Goal: Information Seeking & Learning: Check status

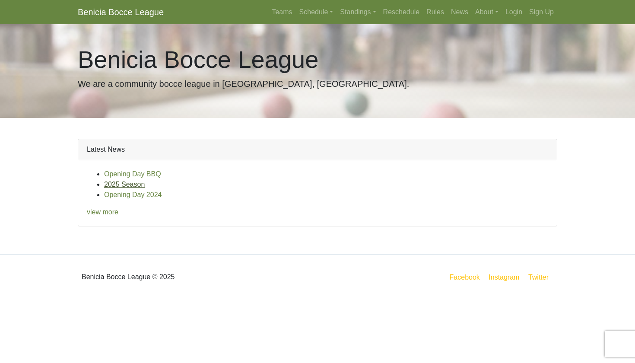
click at [138, 184] on link "2025 Season" at bounding box center [124, 183] width 41 height 7
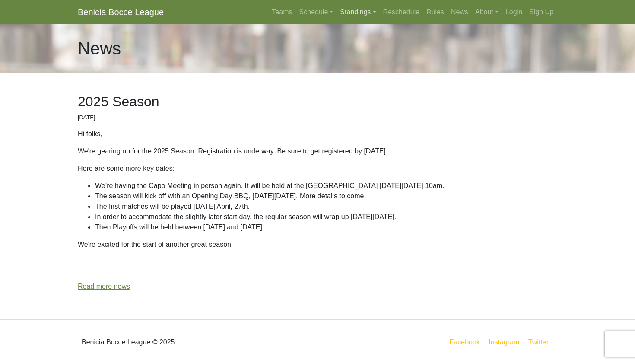
click at [357, 14] on link "Standings" at bounding box center [357, 11] width 43 height 17
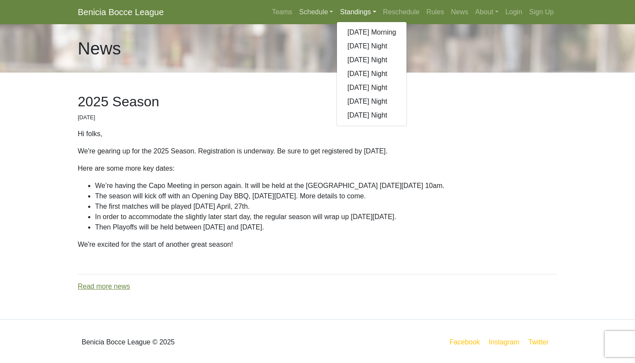
click at [303, 13] on link "Schedule" at bounding box center [316, 11] width 41 height 17
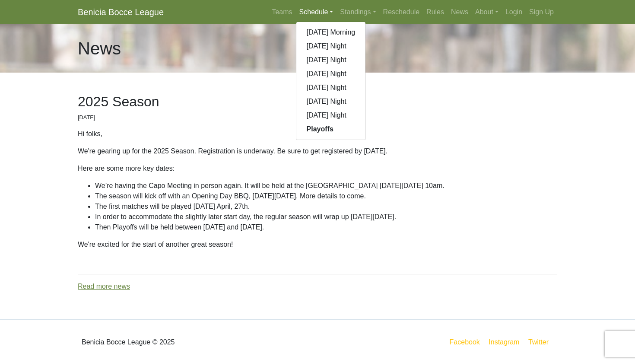
click at [309, 129] on strong "Playoffs" at bounding box center [319, 128] width 27 height 7
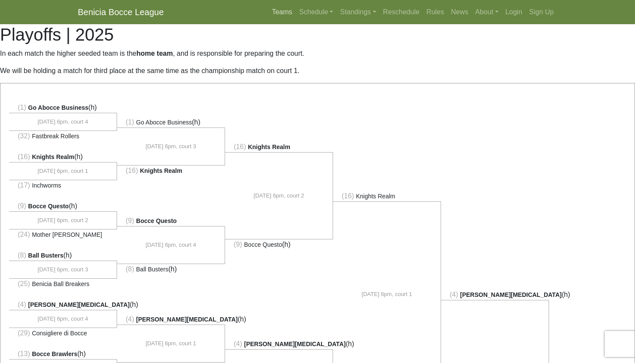
click at [270, 9] on link "Teams" at bounding box center [281, 11] width 27 height 17
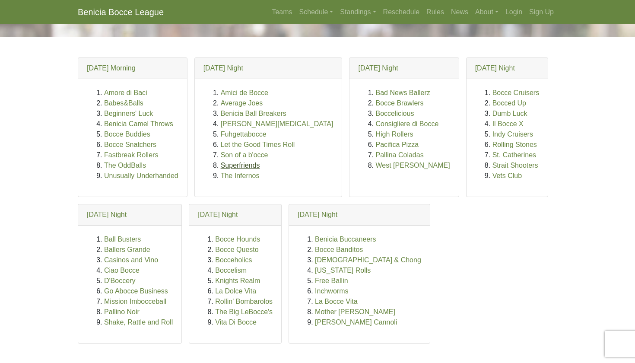
scroll to position [36, 0]
click at [242, 164] on link "Superfriends" at bounding box center [240, 164] width 39 height 7
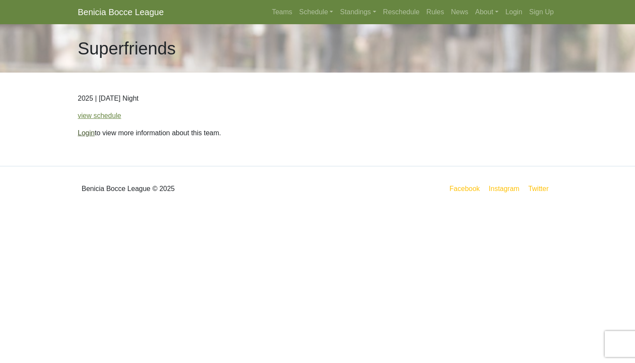
scroll to position [0, 0]
click at [87, 135] on link "Login" at bounding box center [86, 132] width 17 height 7
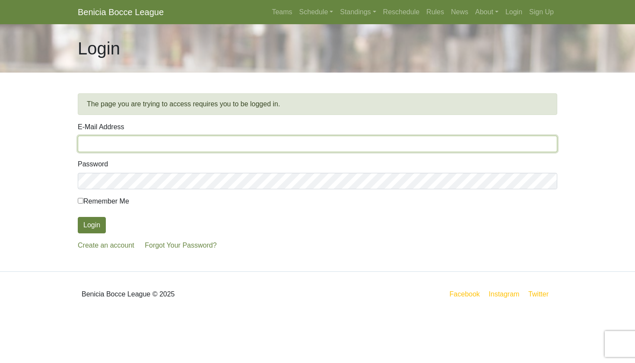
type input "c.mcnulty@sbcglobal.net"
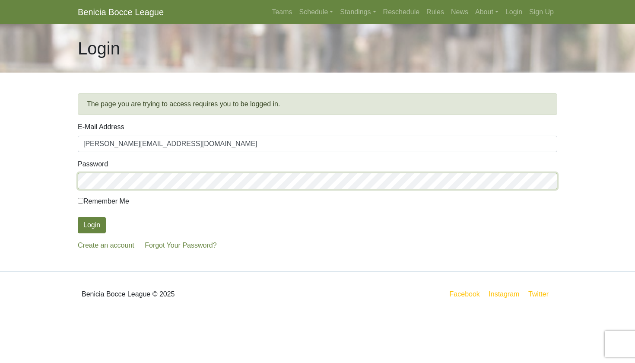
click at [92, 225] on button "Login" at bounding box center [92, 225] width 28 height 16
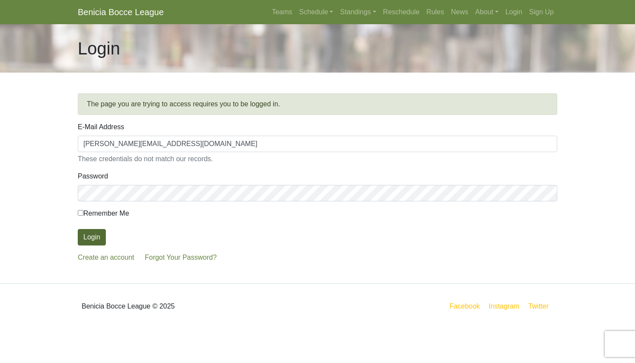
click at [97, 234] on button "Login" at bounding box center [92, 237] width 28 height 16
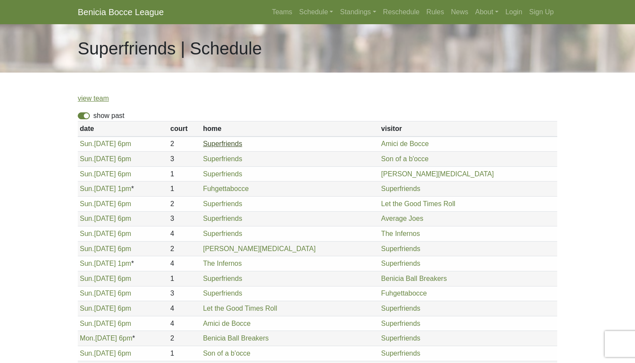
click at [242, 143] on link "Superfriends" at bounding box center [222, 143] width 39 height 7
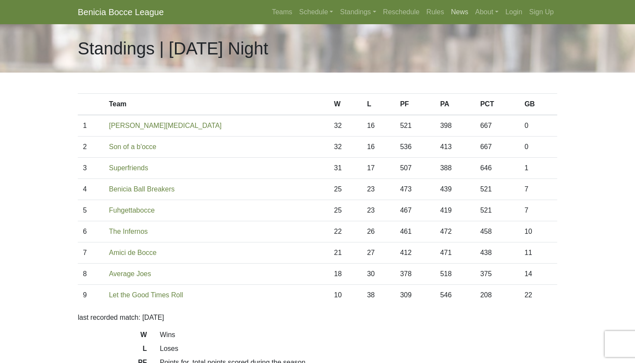
click at [453, 13] on link "News" at bounding box center [459, 11] width 24 height 17
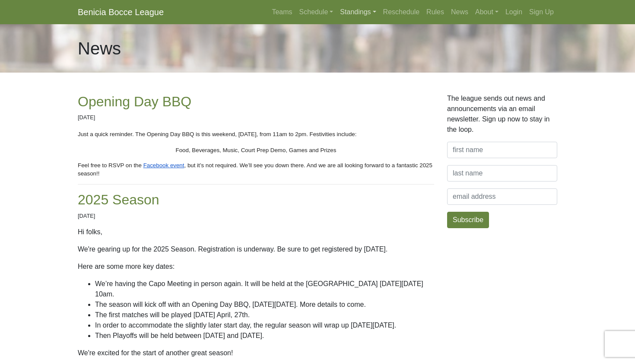
click at [351, 13] on link "Standings" at bounding box center [357, 11] width 43 height 17
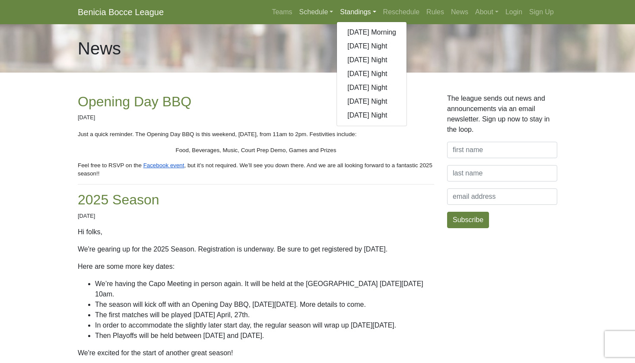
click at [304, 13] on link "Schedule" at bounding box center [316, 11] width 41 height 17
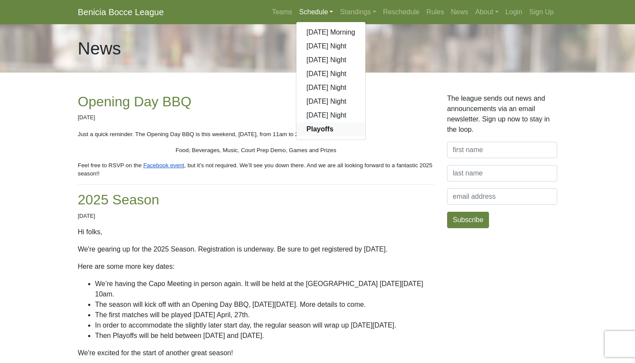
click at [309, 129] on strong "Playoffs" at bounding box center [319, 128] width 27 height 7
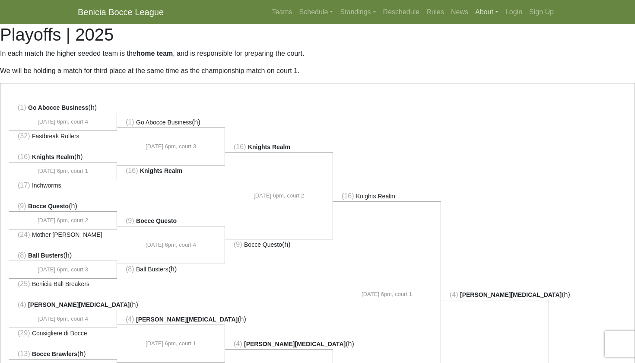
click at [492, 9] on link "About" at bounding box center [486, 11] width 30 height 17
click at [450, 11] on link "News" at bounding box center [459, 11] width 24 height 17
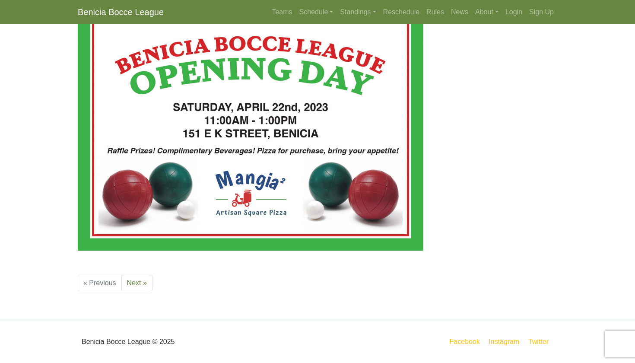
scroll to position [888, 0]
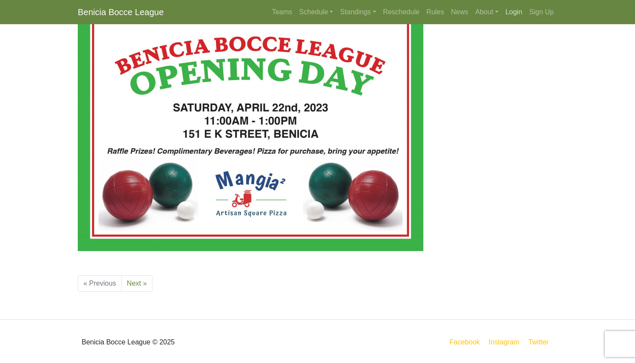
click at [511, 11] on link "Login" at bounding box center [514, 11] width 24 height 17
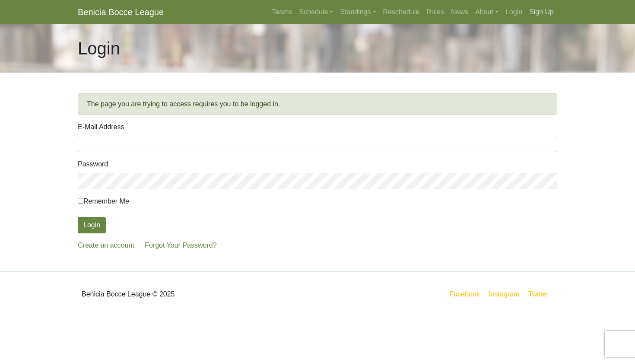
click at [544, 10] on link "Sign Up" at bounding box center [541, 11] width 32 height 17
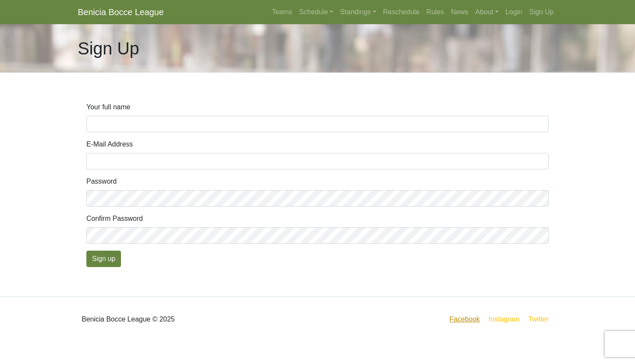
scroll to position [0, 0]
click at [451, 319] on link "Facebook" at bounding box center [465, 318] width 34 height 11
